Goal: Information Seeking & Learning: Learn about a topic

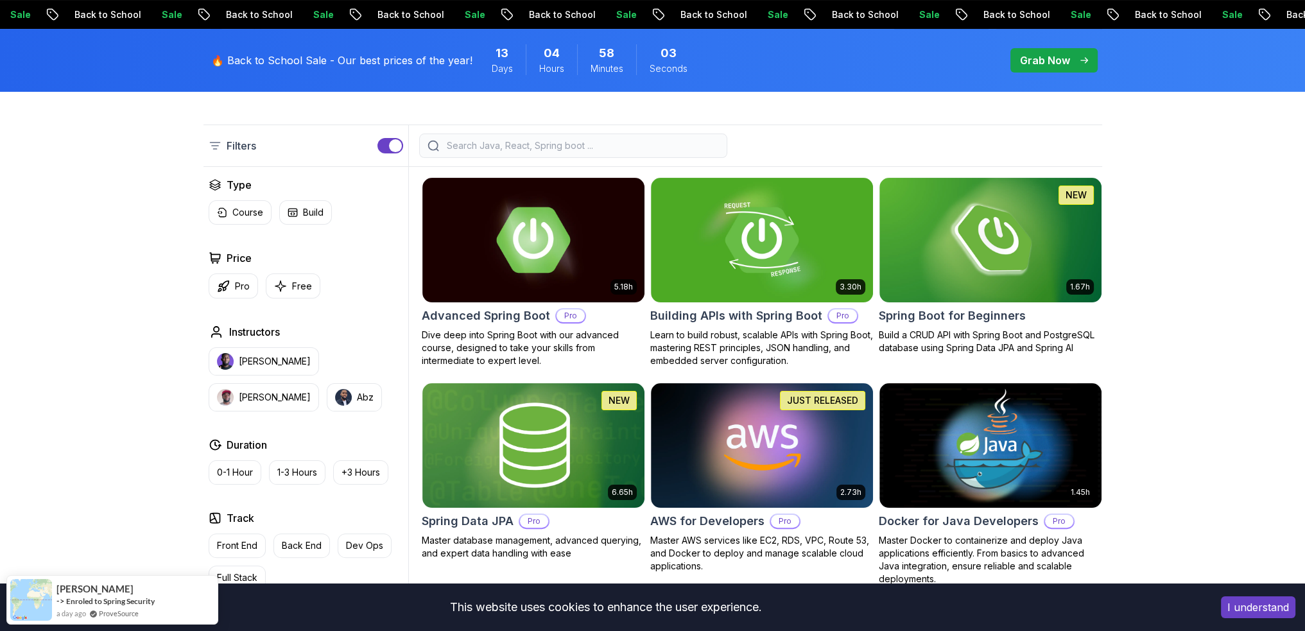
scroll to position [257, 0]
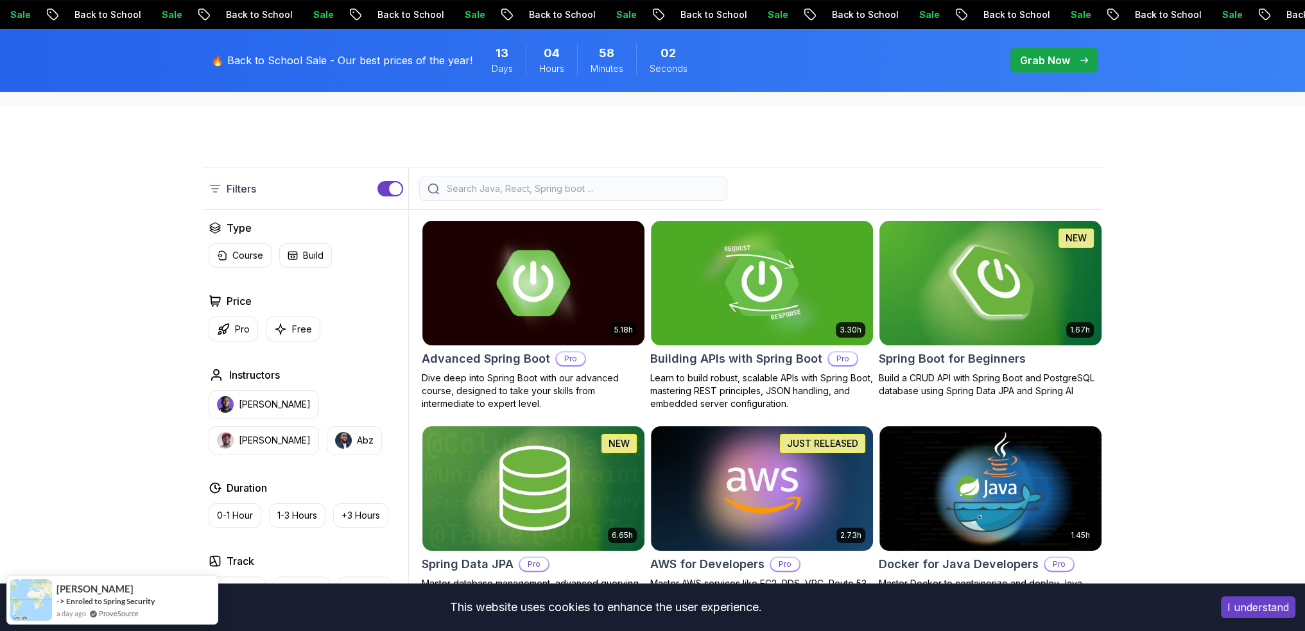
click at [981, 300] on img at bounding box center [990, 283] width 233 height 130
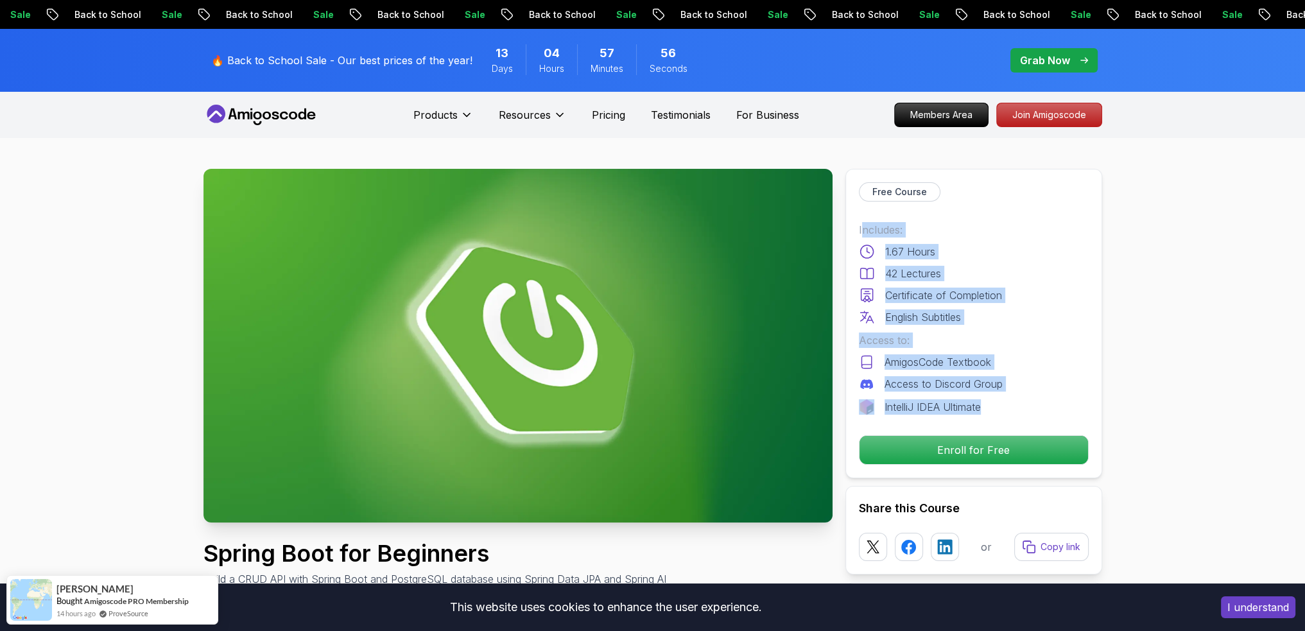
drag, startPoint x: 975, startPoint y: 409, endPoint x: 863, endPoint y: 225, distance: 215.9
click at [863, 225] on div "Includes: 1.67 Hours 42 Lectures Certificate of Completion English Subtitles Ac…" at bounding box center [974, 318] width 230 height 193
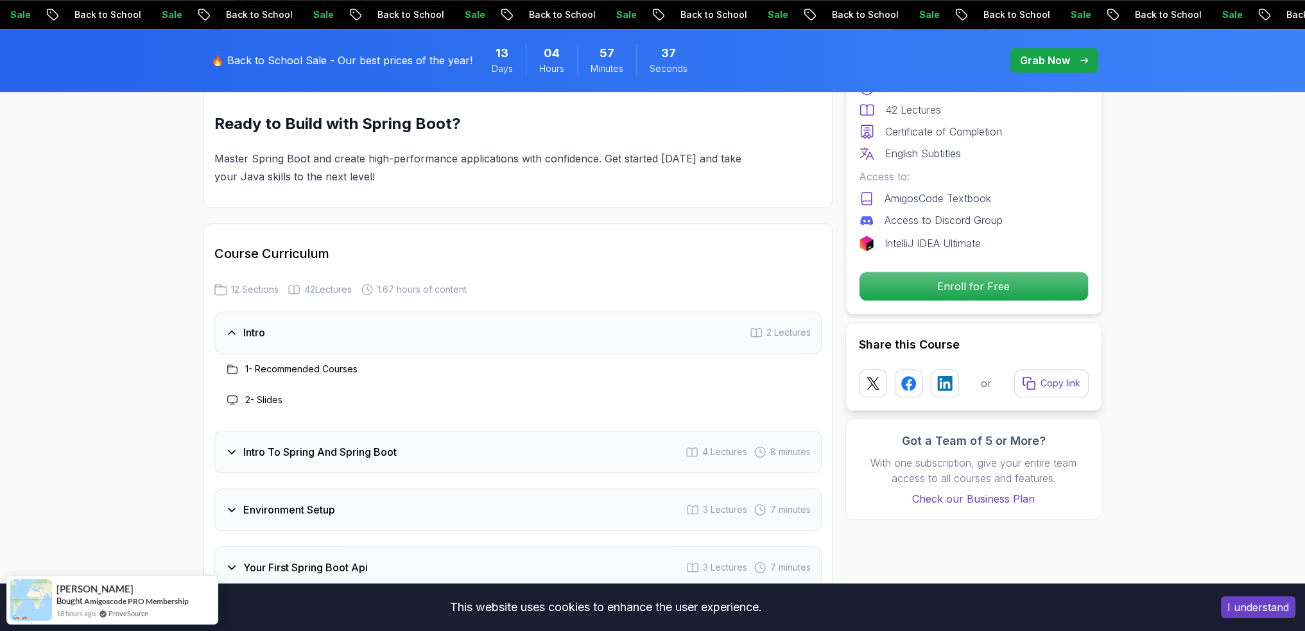
scroll to position [1670, 0]
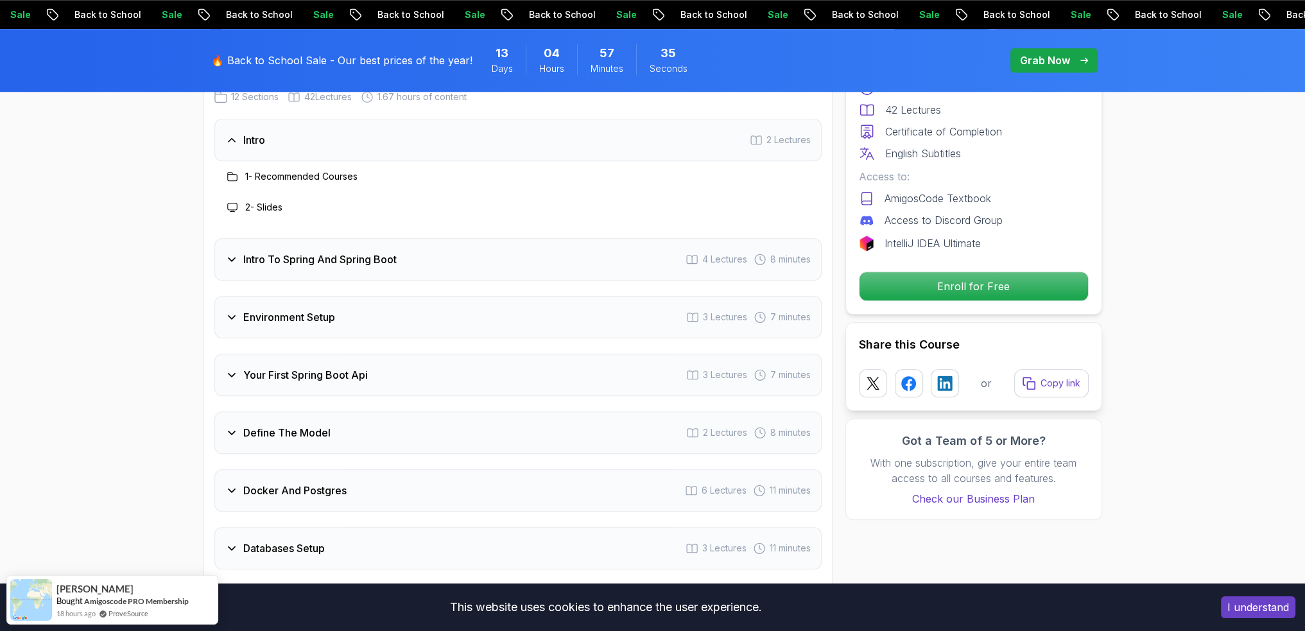
click at [313, 238] on div "Intro To Spring And Spring Boot 4 Lectures 8 minutes" at bounding box center [517, 259] width 607 height 42
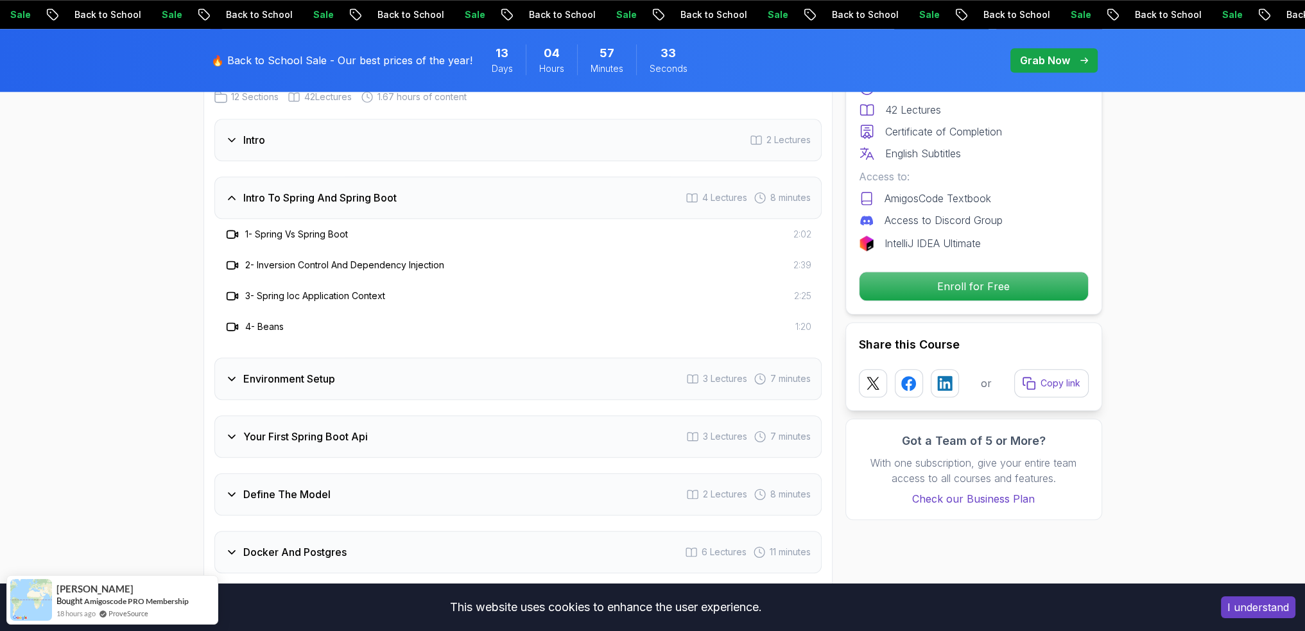
click at [262, 190] on h3 "Intro To Spring And Spring Boot" at bounding box center [319, 197] width 153 height 15
